Goal: Task Accomplishment & Management: Complete application form

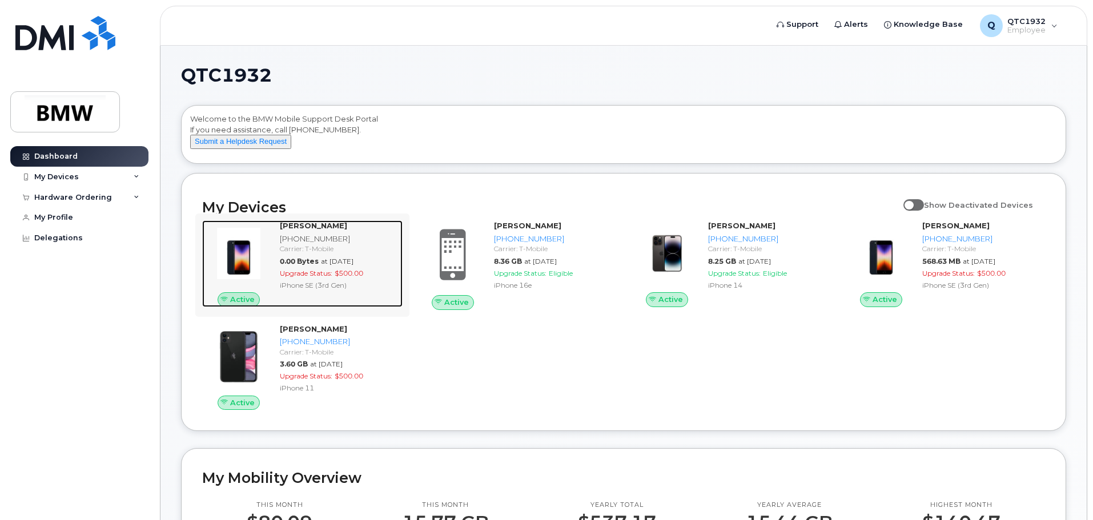
click at [313, 230] on strong "[PERSON_NAME]" at bounding box center [313, 225] width 67 height 9
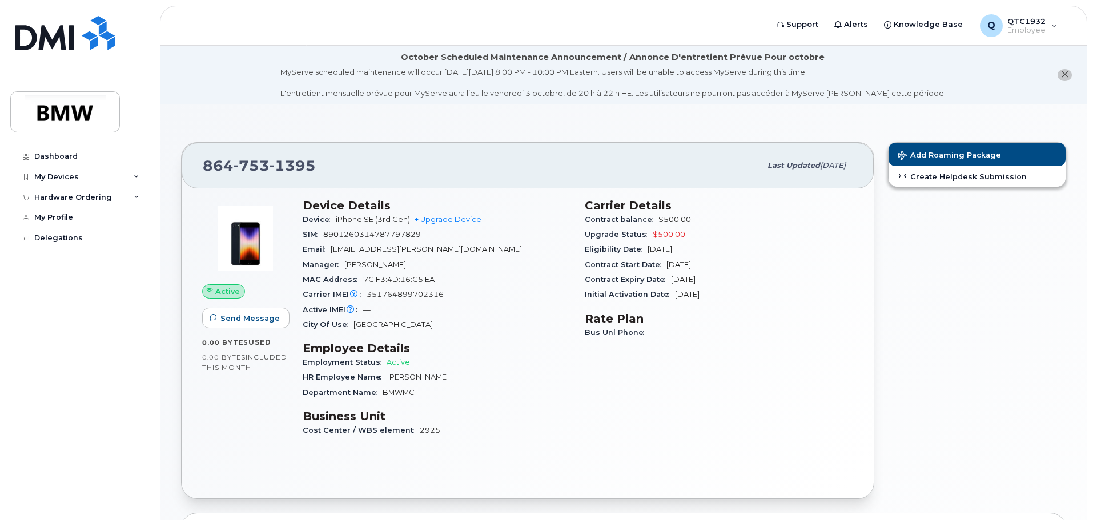
click at [928, 299] on div "Add Roaming Package Create Helpdesk Submission" at bounding box center [977, 320] width 192 height 371
click at [47, 155] on div "Dashboard" at bounding box center [55, 156] width 43 height 9
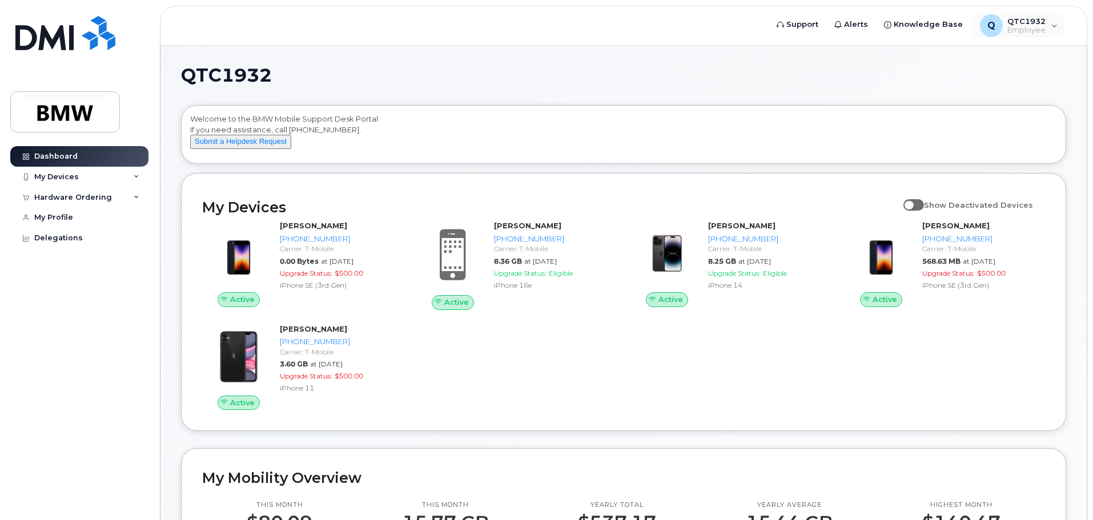
click at [1065, 30] on div "Q QTC1932 Employee English Français Sign out" at bounding box center [1019, 25] width 96 height 25
click at [1050, 32] on div "Q QTC1932 Employee" at bounding box center [1019, 25] width 94 height 23
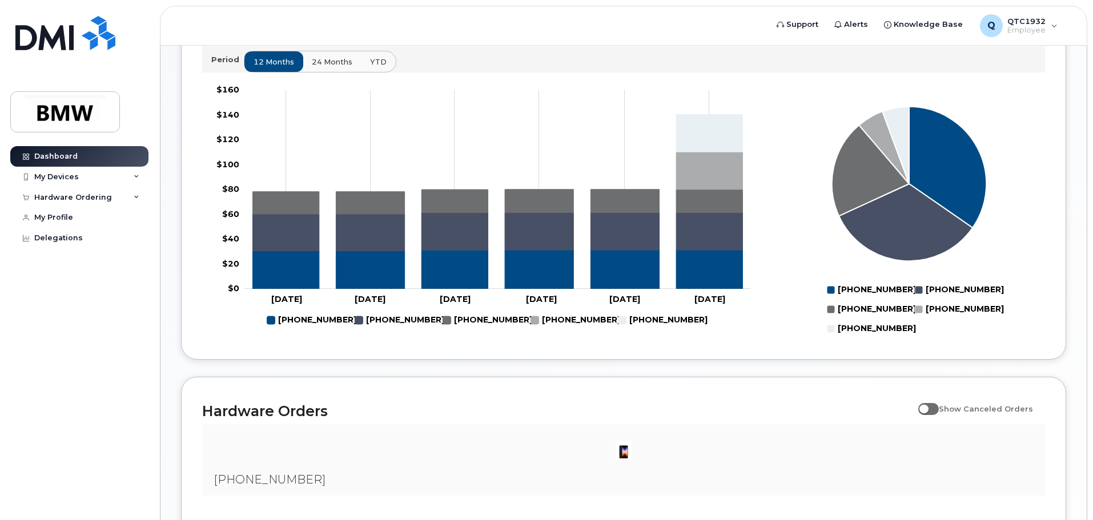
scroll to position [228, 0]
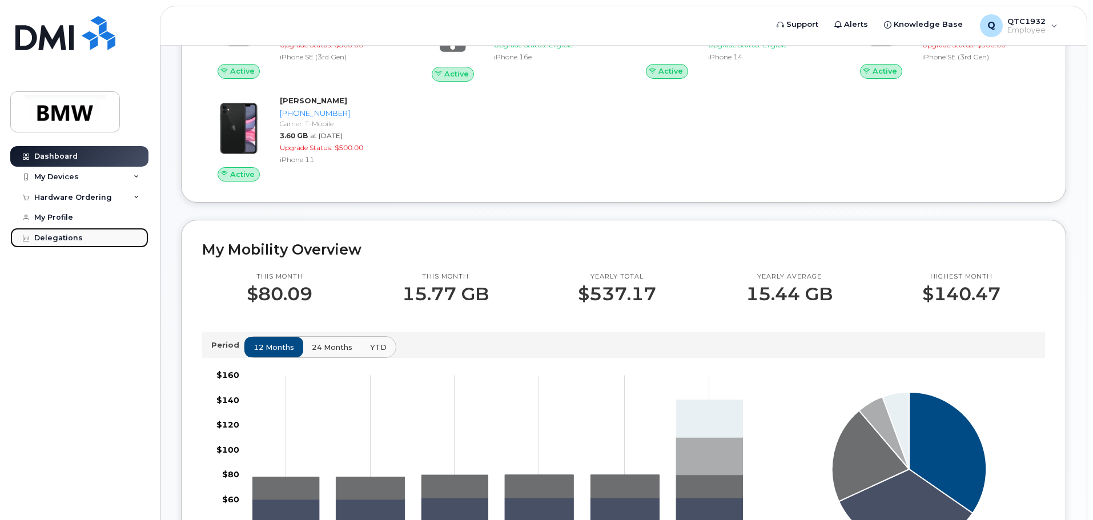
click at [51, 233] on link "Delegations" at bounding box center [79, 238] width 138 height 21
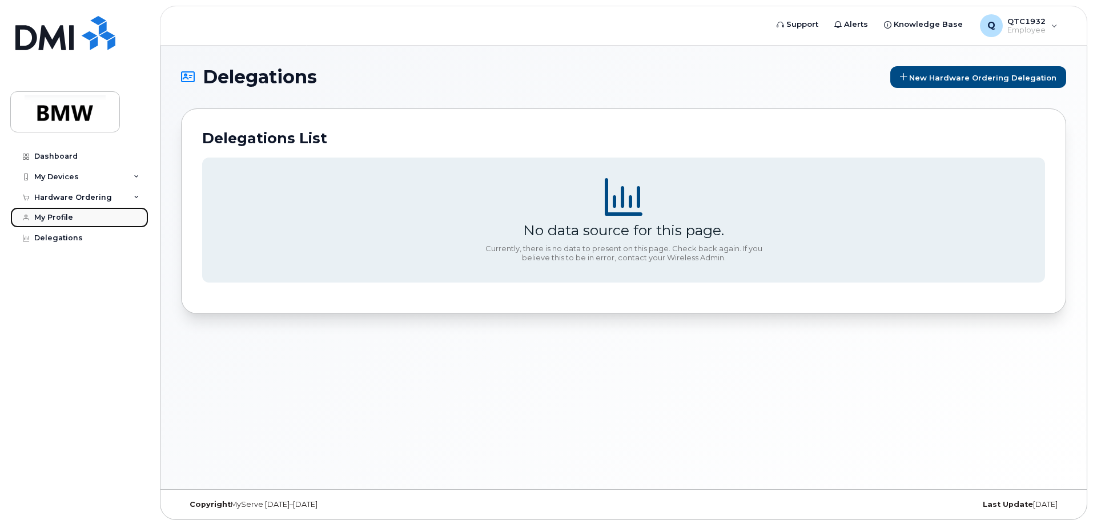
click at [46, 216] on div "My Profile" at bounding box center [53, 217] width 39 height 9
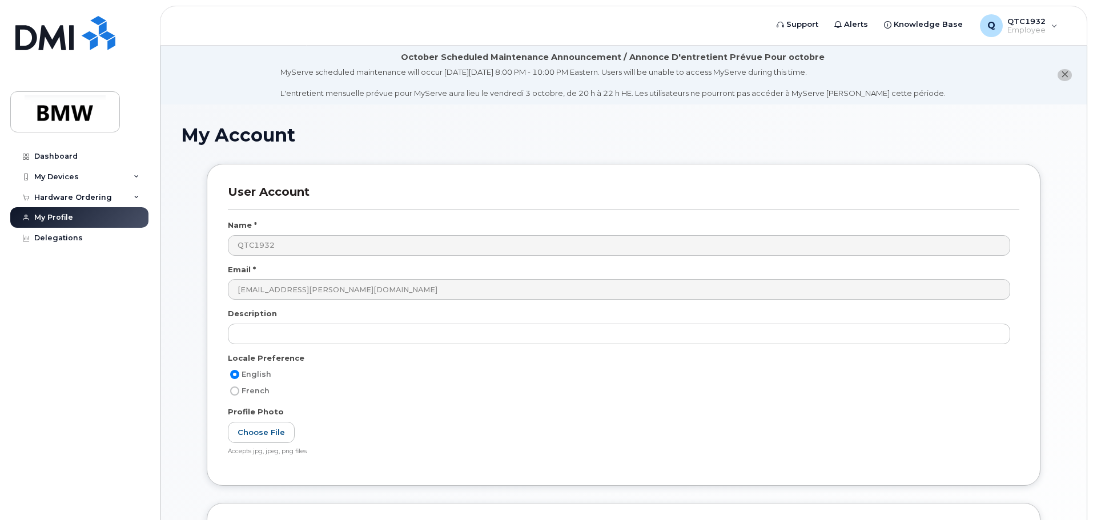
click at [57, 199] on div "Hardware Ordering" at bounding box center [73, 197] width 78 height 9
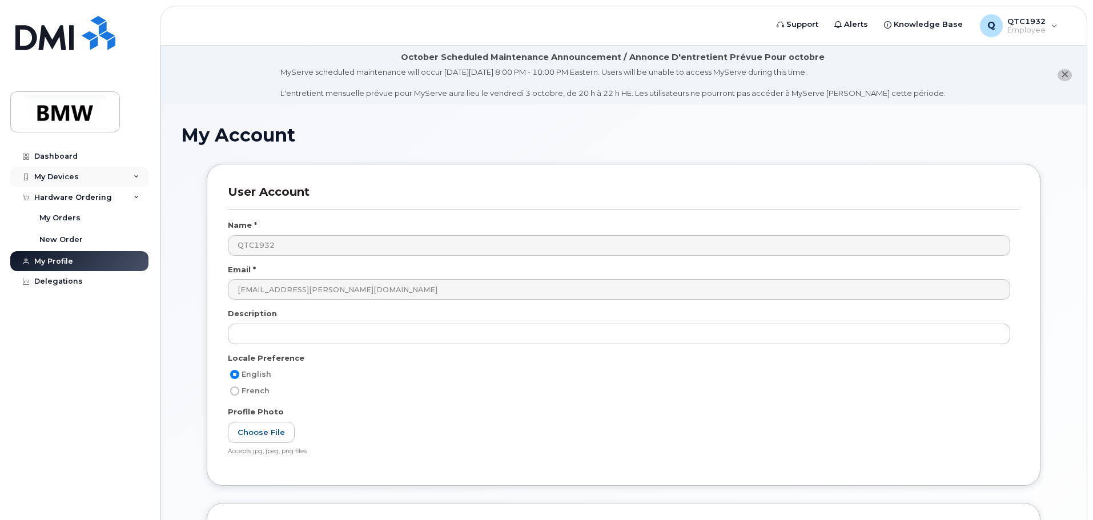
click at [65, 176] on div "My Devices" at bounding box center [56, 176] width 45 height 9
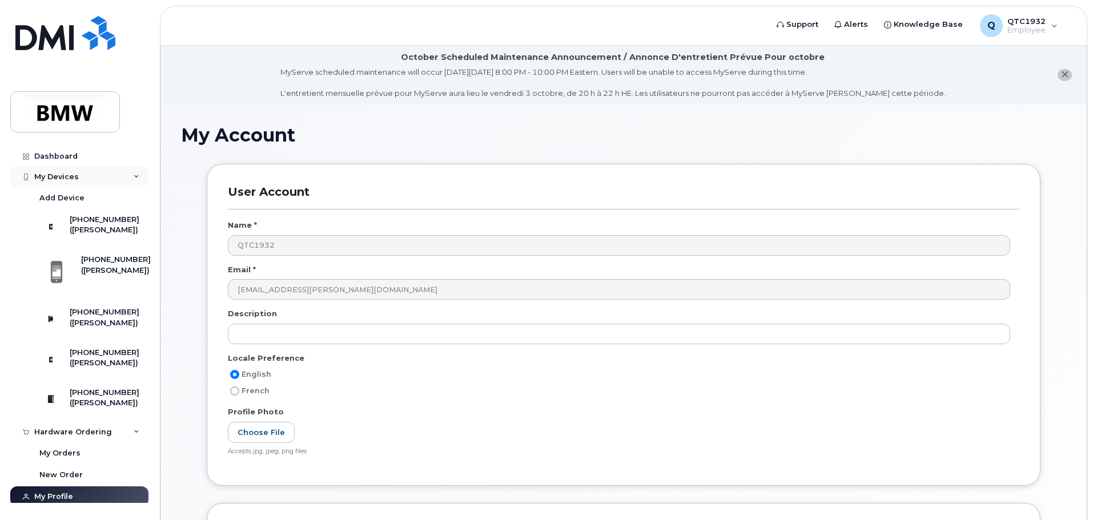
click at [47, 176] on div "My Devices" at bounding box center [56, 176] width 45 height 9
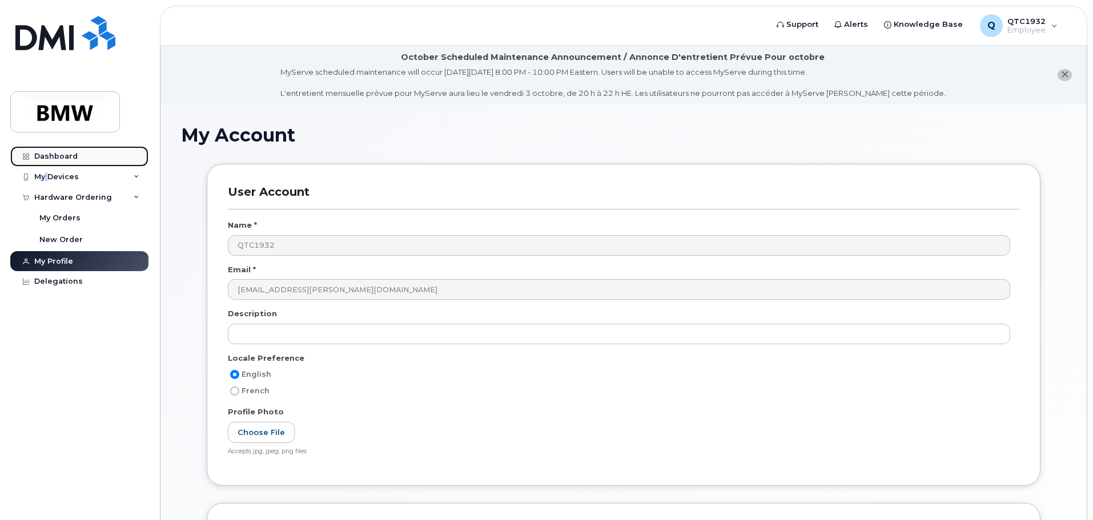
click at [51, 160] on div "Dashboard" at bounding box center [55, 156] width 43 height 9
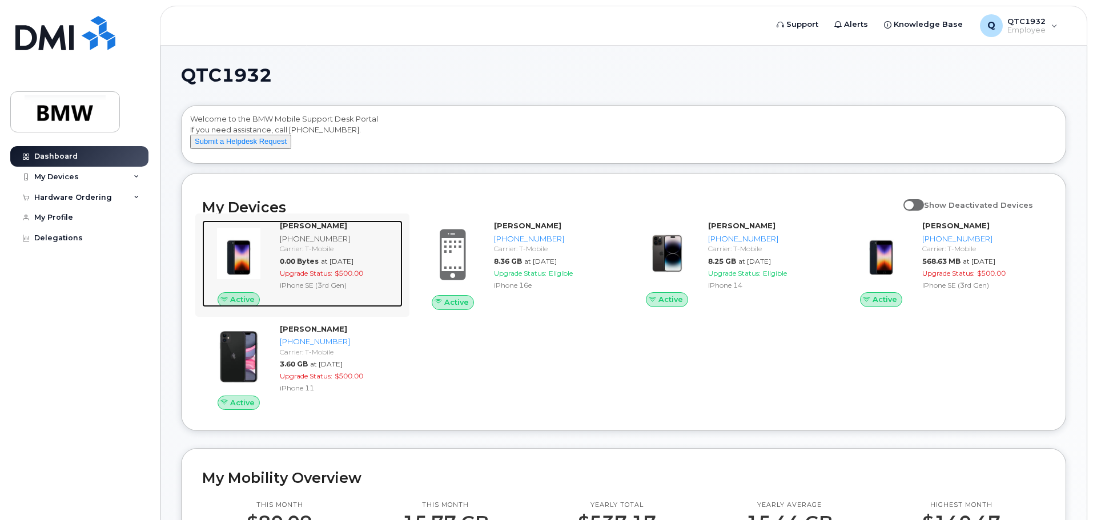
click at [290, 254] on div "Carrier: T-Mobile" at bounding box center [339, 249] width 118 height 10
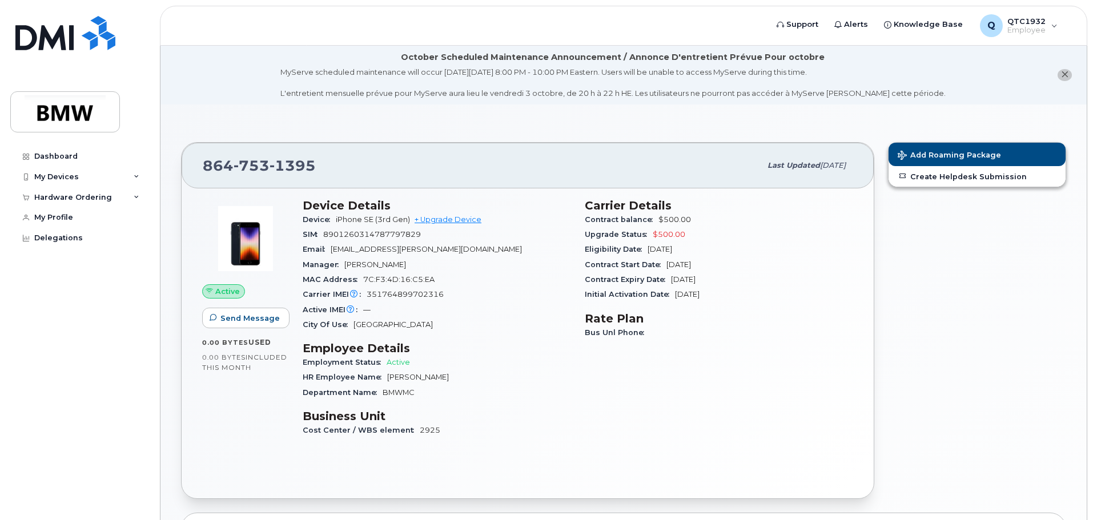
click at [1068, 75] on button "close notification" at bounding box center [1064, 75] width 14 height 12
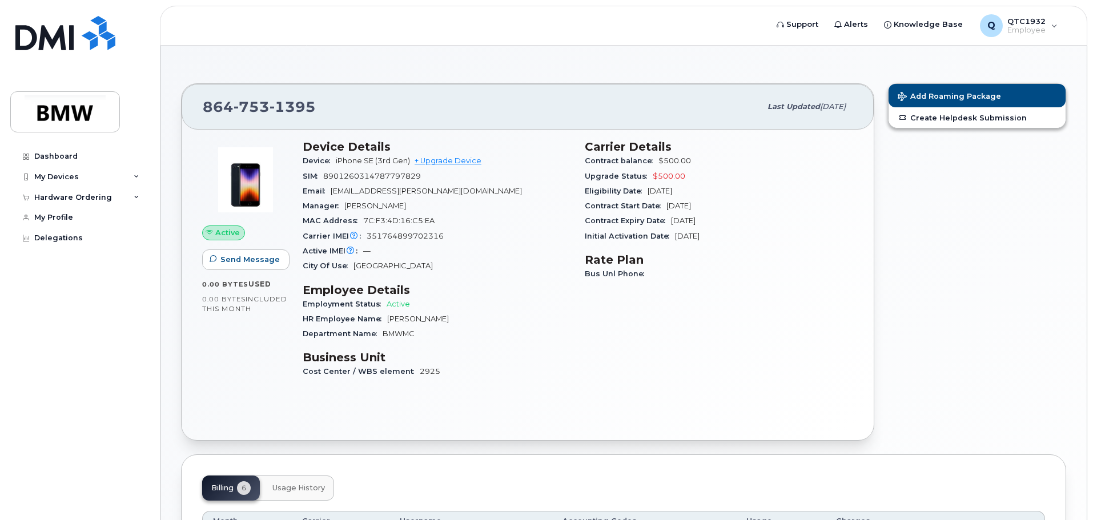
click at [387, 239] on span "351764899702316" at bounding box center [405, 236] width 77 height 9
click at [243, 168] on img at bounding box center [245, 180] width 69 height 69
click at [244, 186] on img at bounding box center [245, 180] width 69 height 69
click at [69, 178] on div "My Devices" at bounding box center [56, 176] width 45 height 9
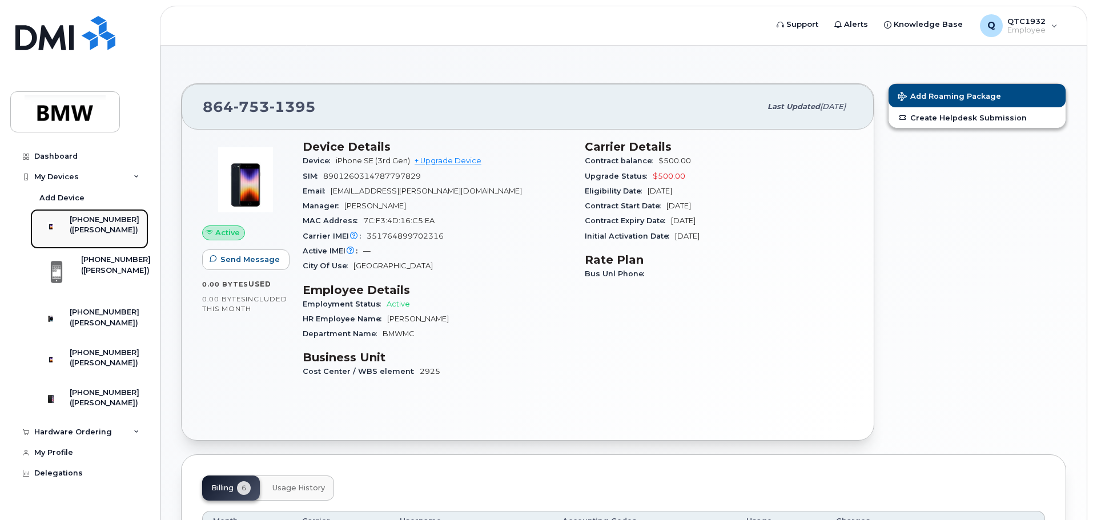
click at [103, 227] on div "([PERSON_NAME])" at bounding box center [105, 230] width 70 height 10
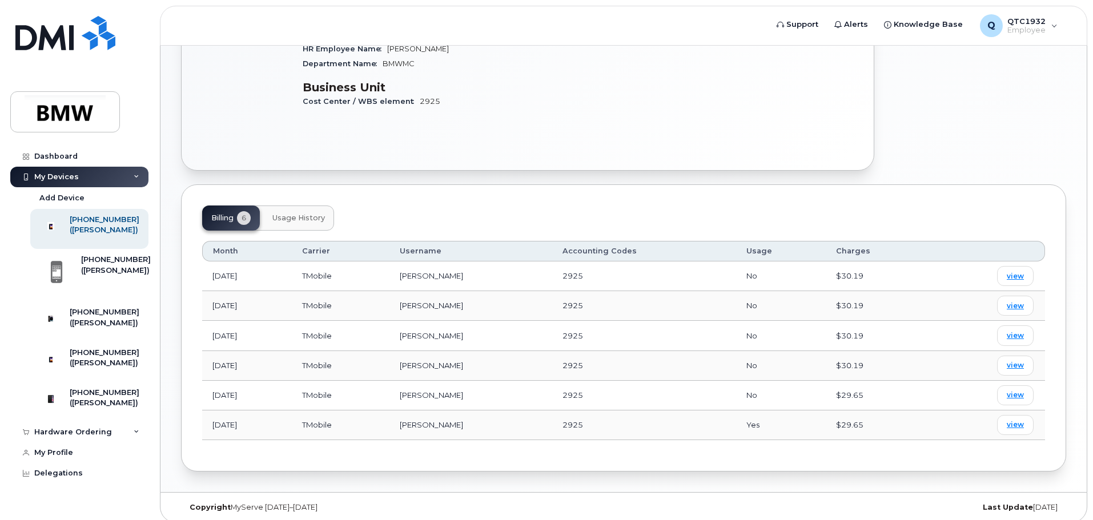
scroll to position [279, 0]
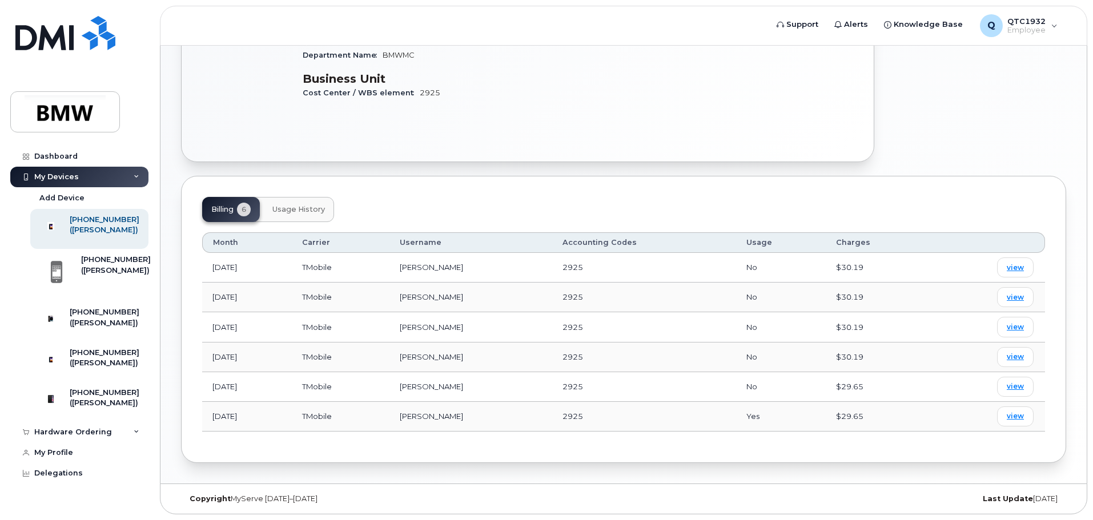
click at [127, 172] on div "My Devices" at bounding box center [79, 177] width 138 height 21
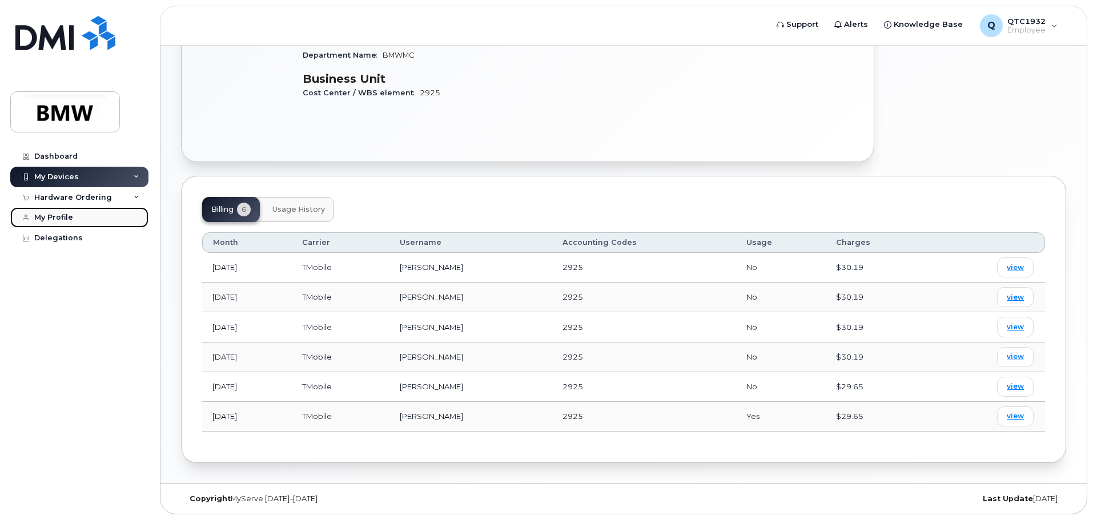
click at [63, 219] on div "My Profile" at bounding box center [53, 217] width 39 height 9
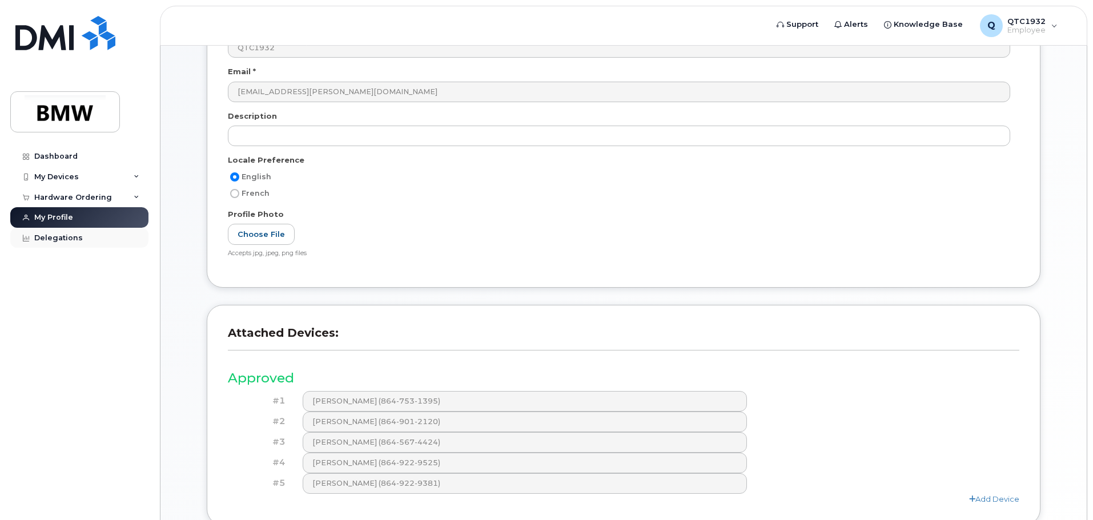
scroll to position [126, 0]
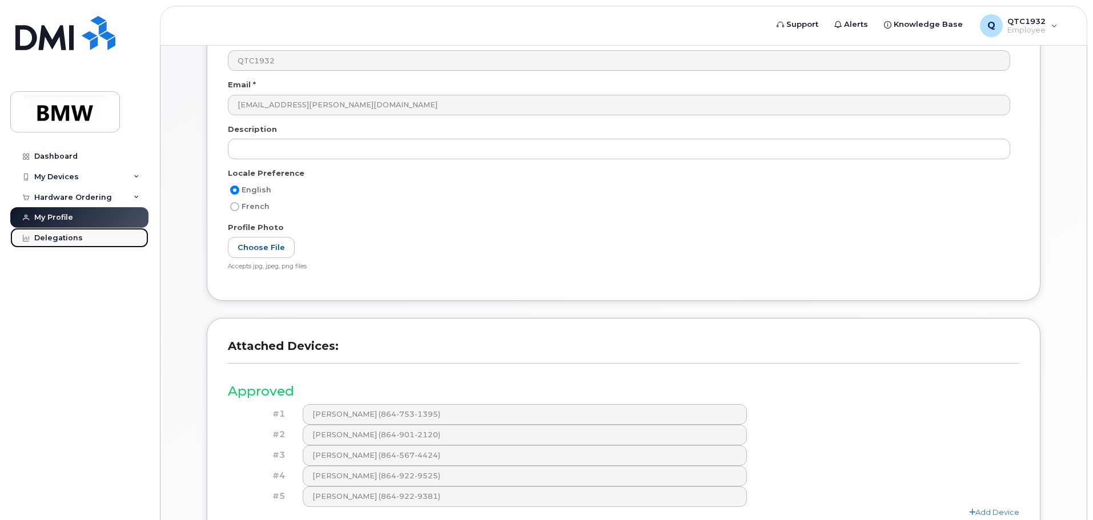
click at [67, 243] on link "Delegations" at bounding box center [79, 238] width 138 height 21
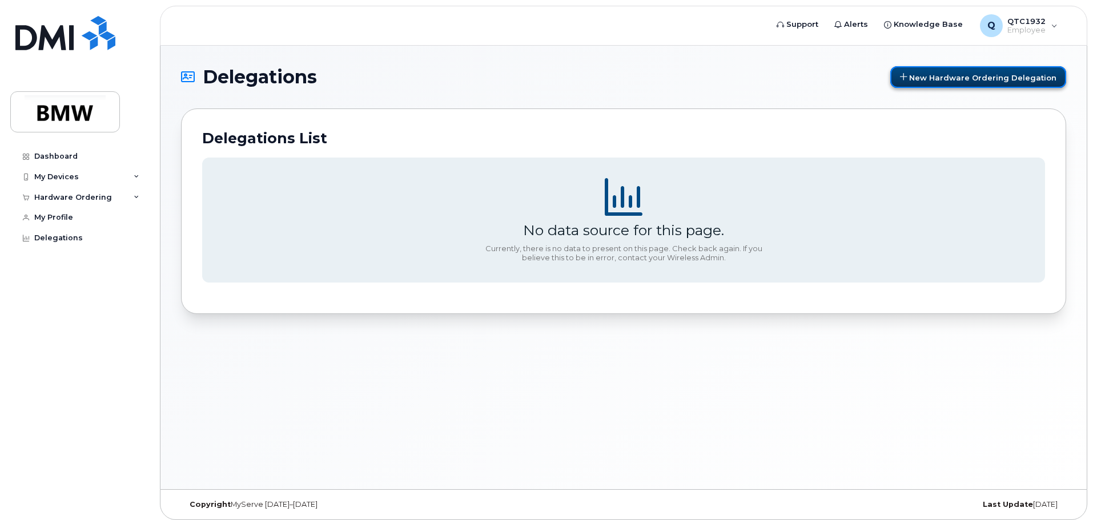
click at [943, 82] on span "New Hardware Ordering Delegation" at bounding box center [982, 77] width 147 height 9
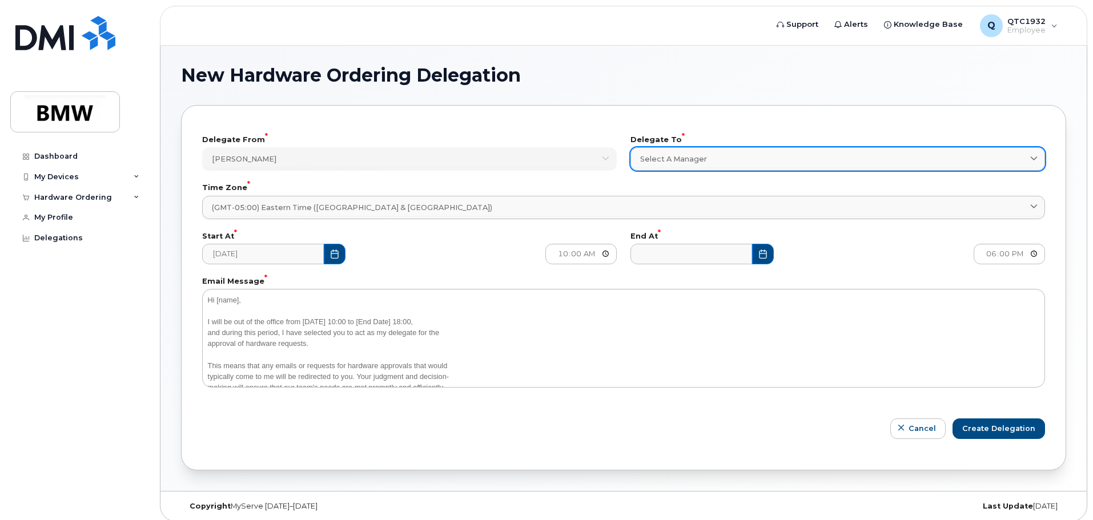
click at [774, 160] on div "Select a Manager" at bounding box center [837, 159] width 395 height 11
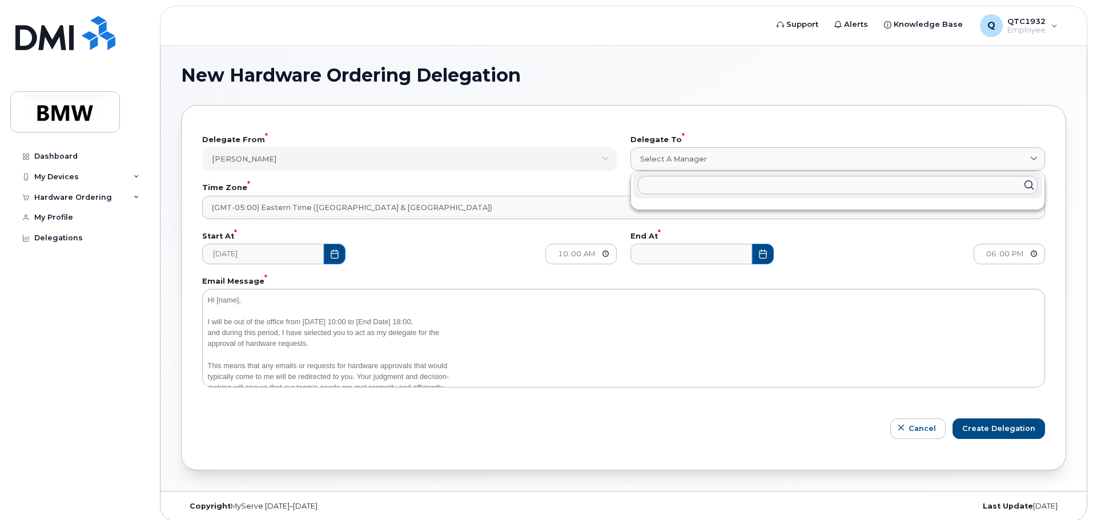
click at [738, 124] on div "Delegate From * [PERSON_NAME] b2764da3-2102-4b38-a4e0-2524a4108ea5 [PERSON_NAME…" at bounding box center [623, 287] width 885 height 365
